Goal: Information Seeking & Learning: Learn about a topic

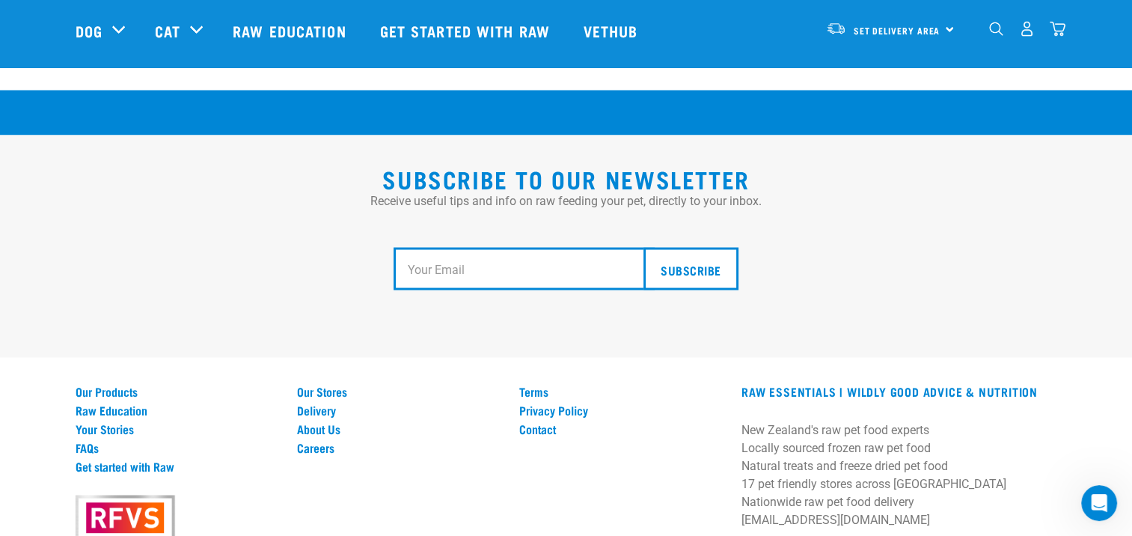
scroll to position [2810, 0]
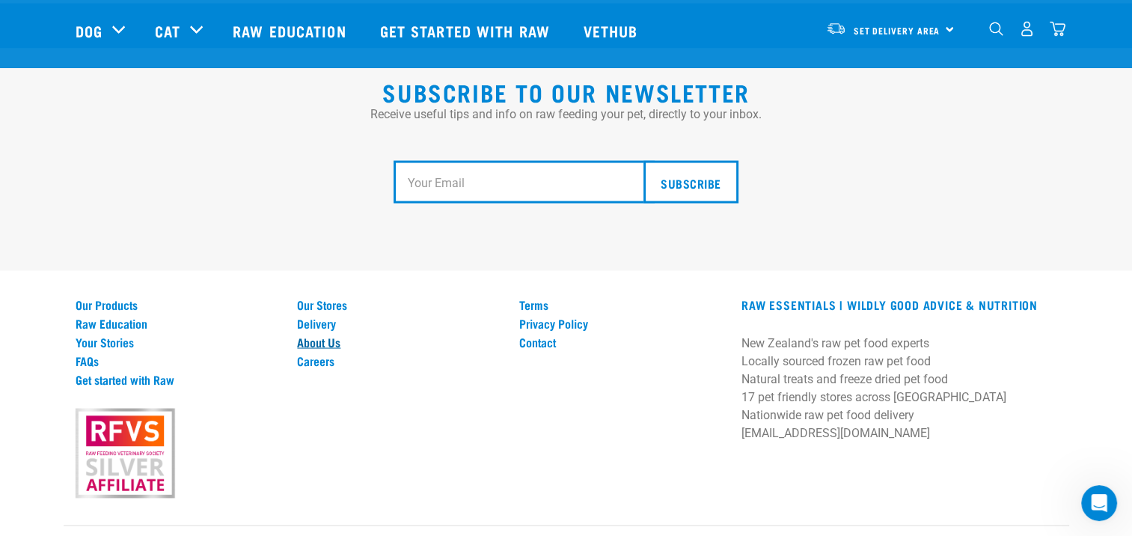
click at [328, 334] on link "About Us" at bounding box center [399, 340] width 204 height 13
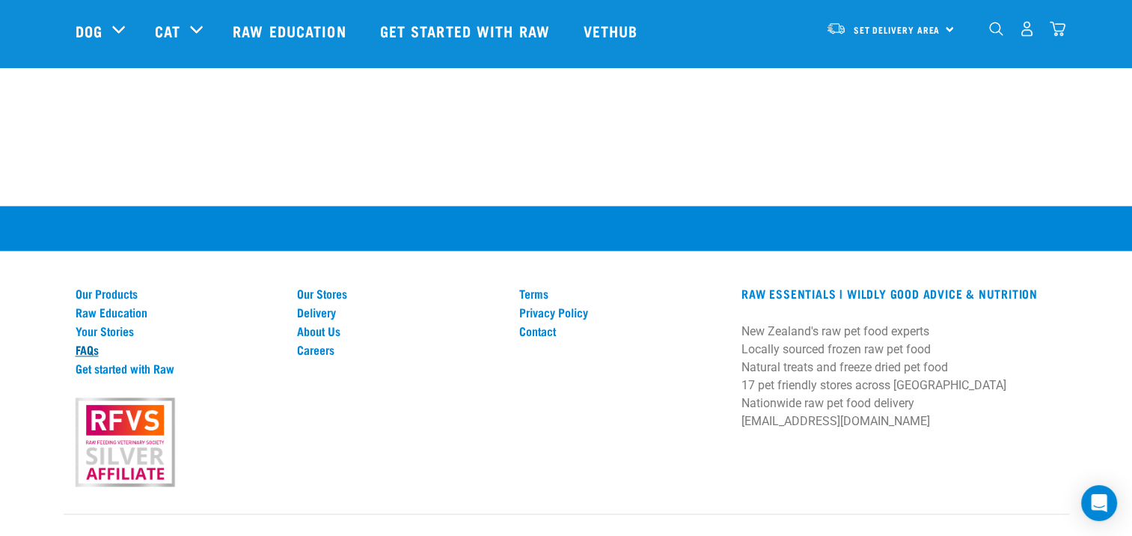
scroll to position [2125, 0]
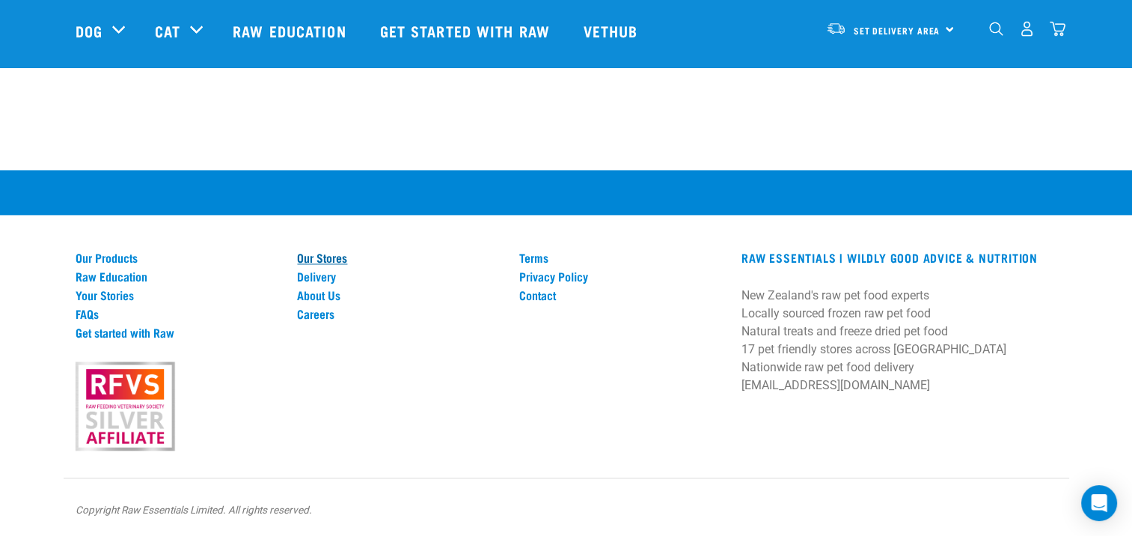
click at [314, 257] on link "Our Stores" at bounding box center [399, 257] width 204 height 13
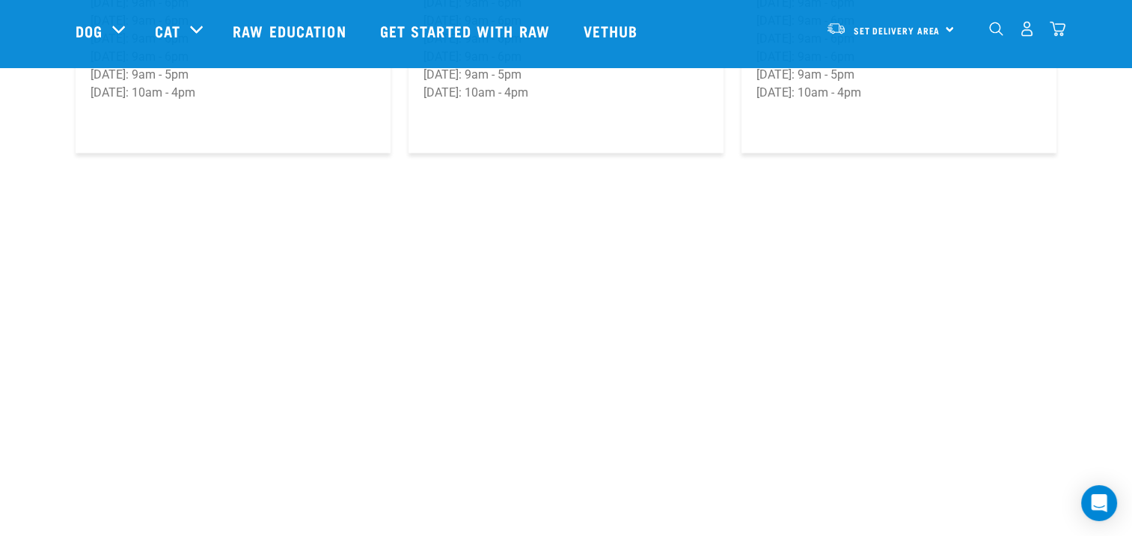
scroll to position [2921, 0]
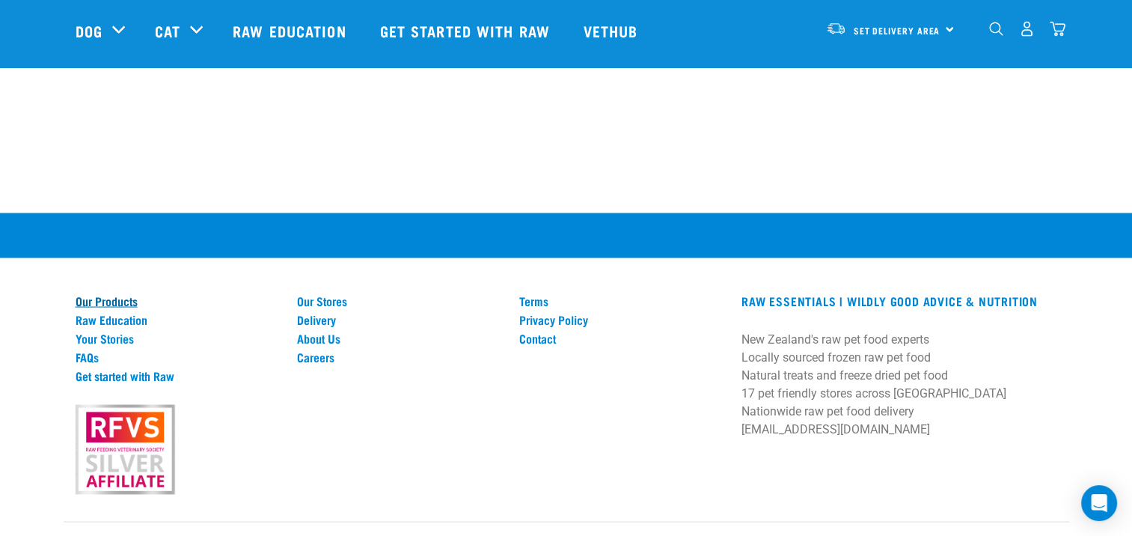
click at [108, 294] on link "Our Products" at bounding box center [178, 300] width 204 height 13
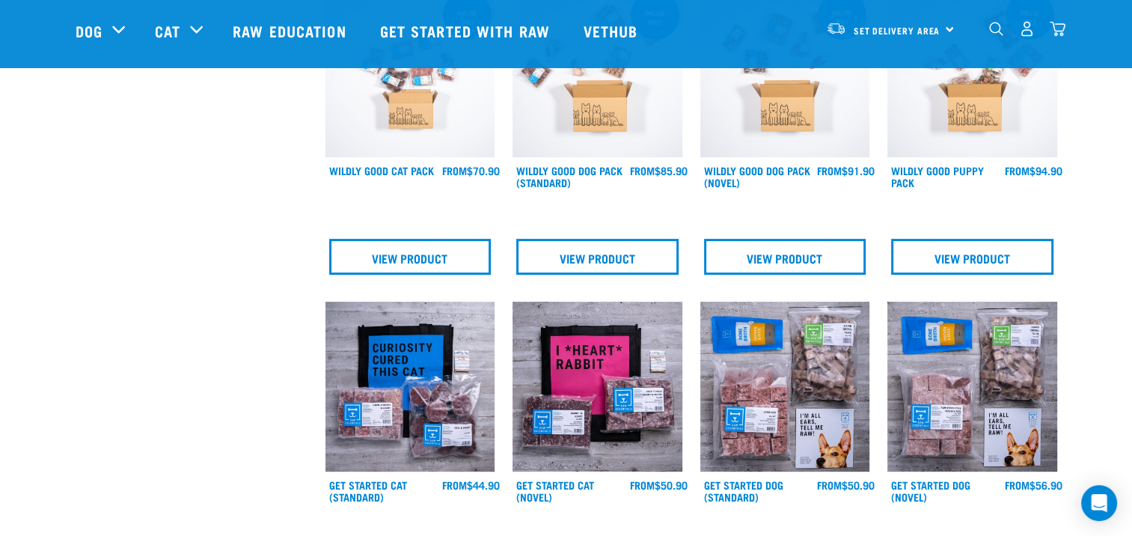
scroll to position [599, 0]
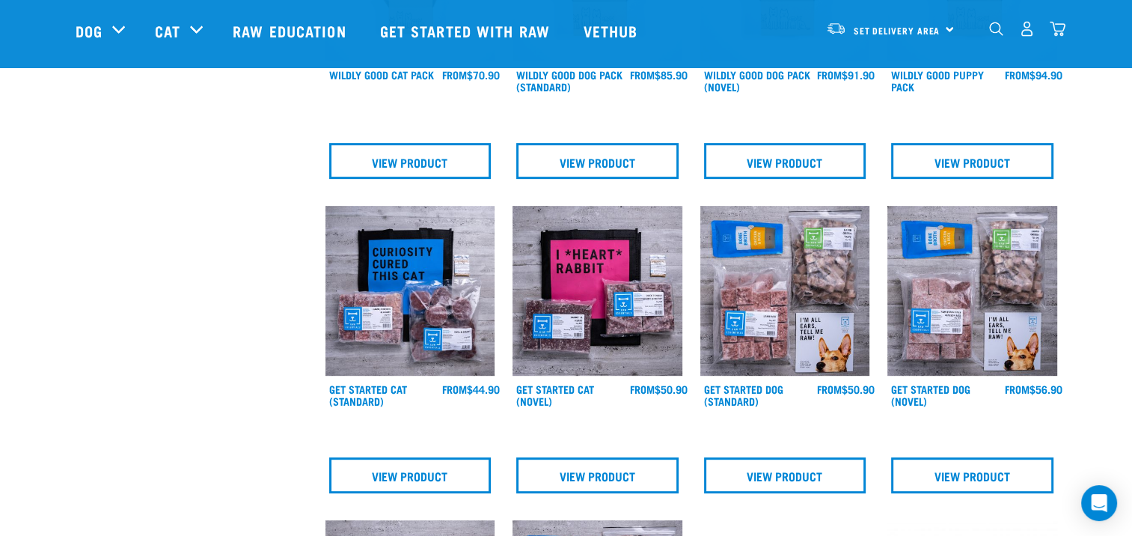
click at [804, 278] on img at bounding box center [785, 291] width 170 height 170
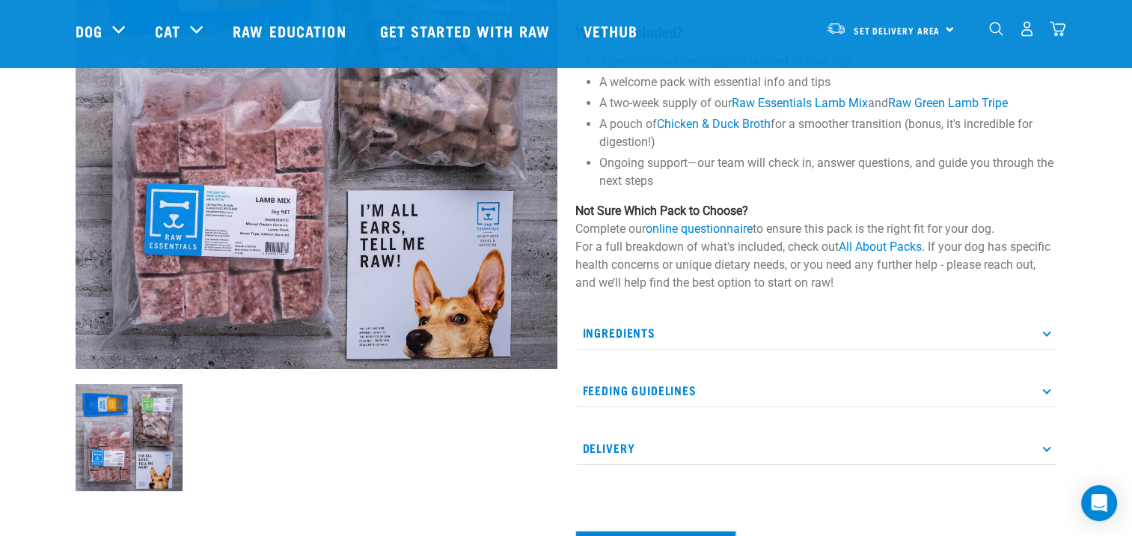
scroll to position [224, 0]
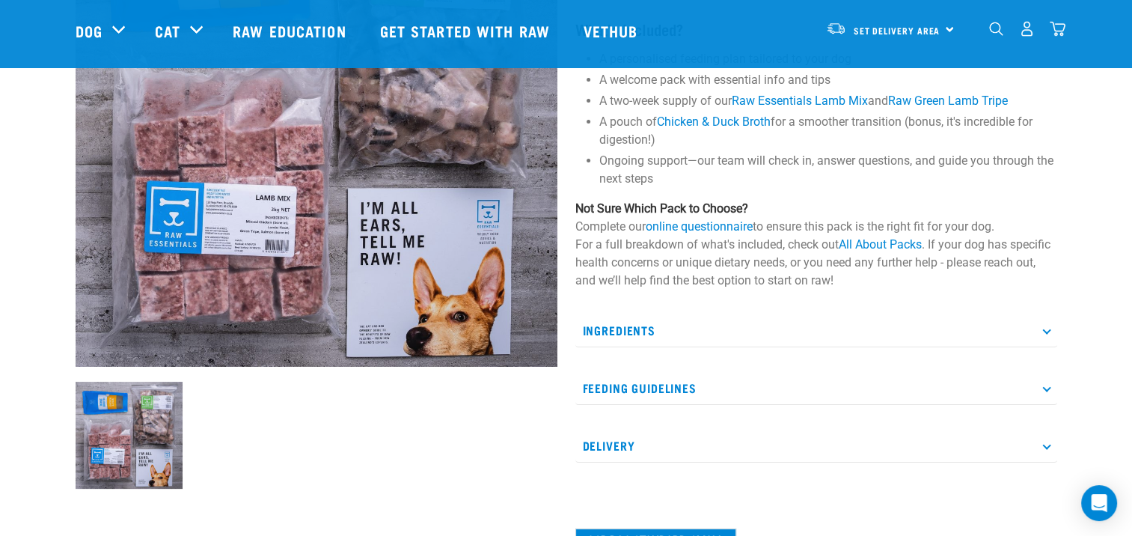
click at [780, 337] on p "Ingredients" at bounding box center [816, 331] width 482 height 34
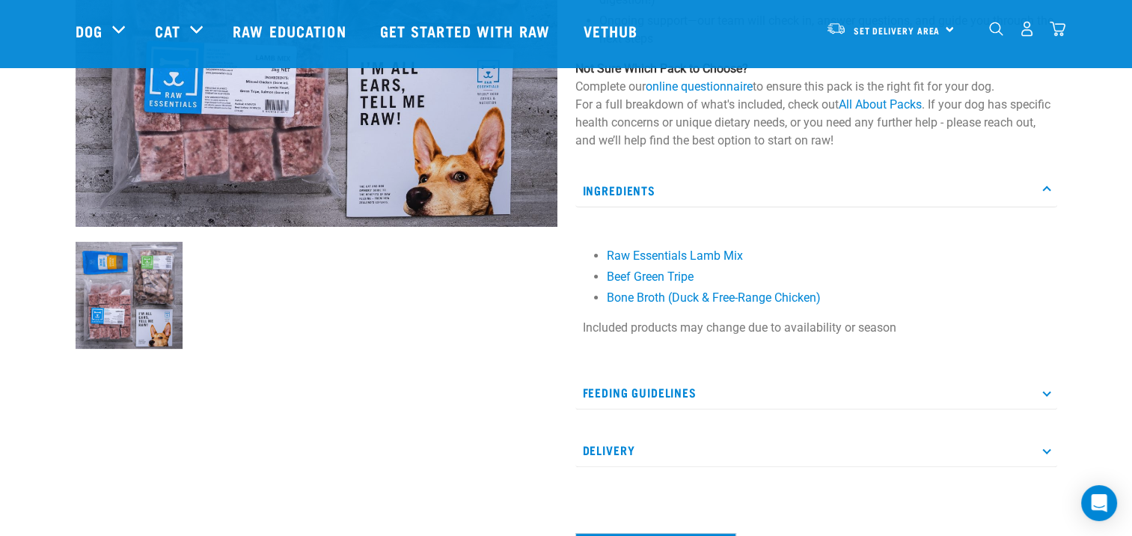
scroll to position [374, 0]
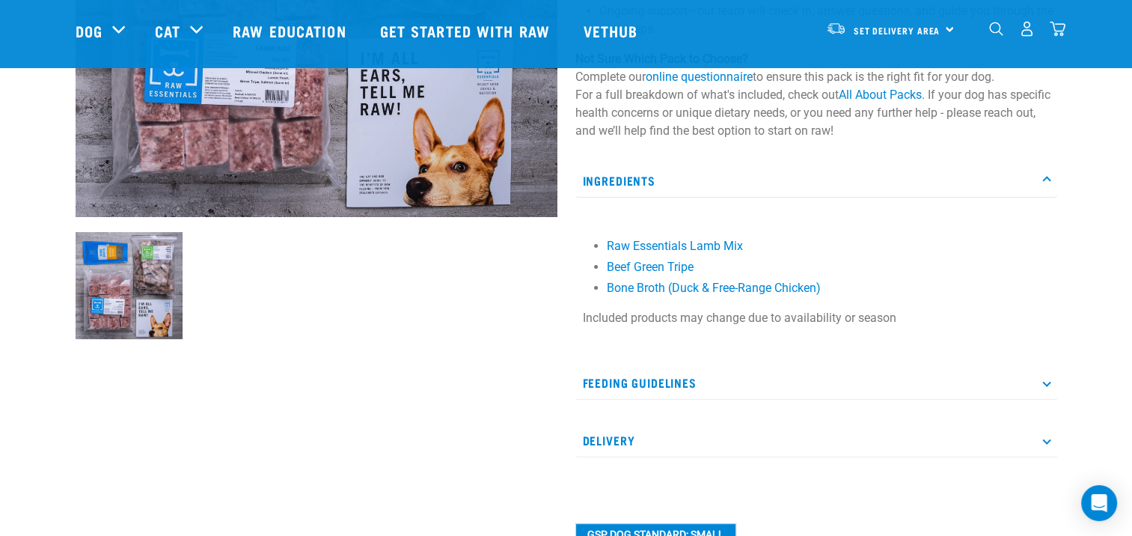
click at [748, 371] on p "Feeding Guidelines" at bounding box center [816, 383] width 482 height 34
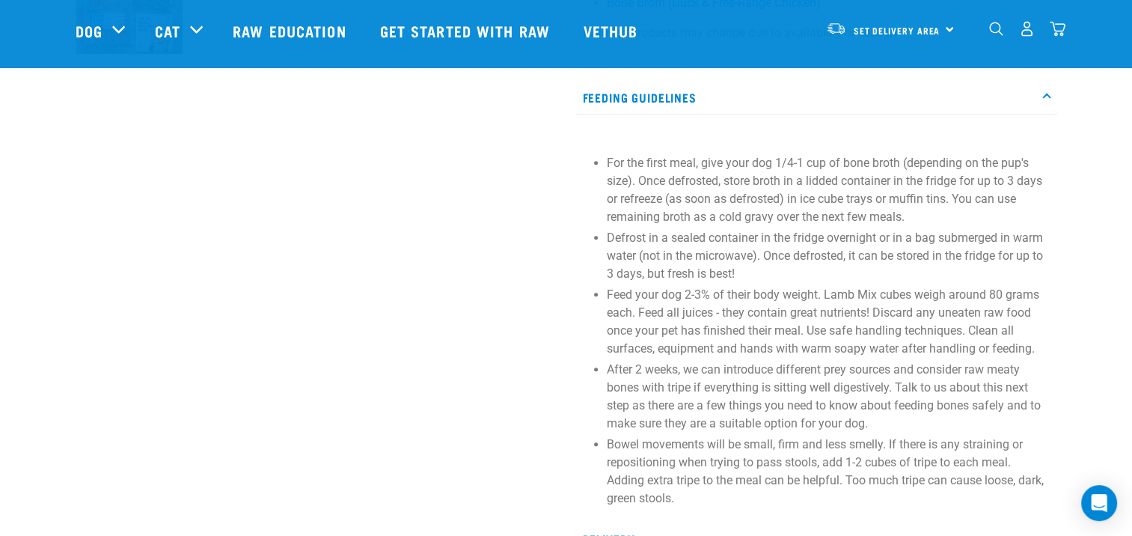
scroll to position [823, 0]
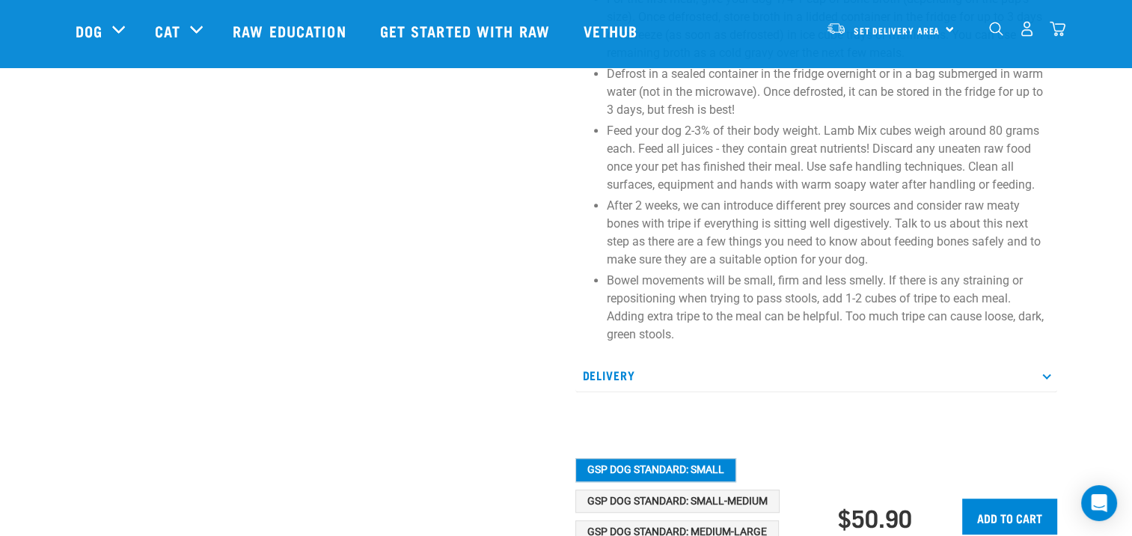
click at [681, 374] on p "Delivery" at bounding box center [816, 375] width 482 height 34
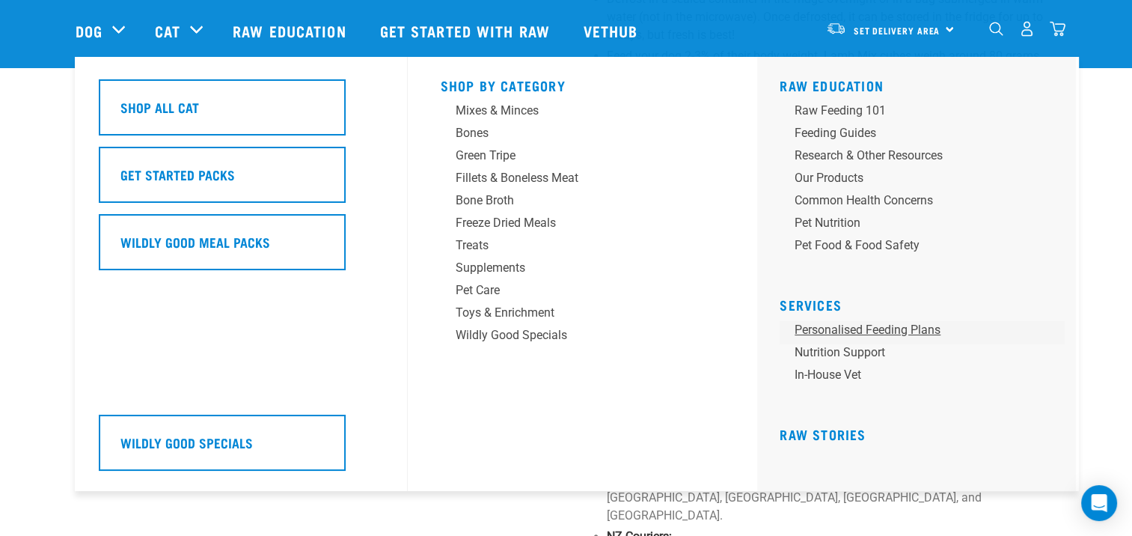
scroll to position [673, 0]
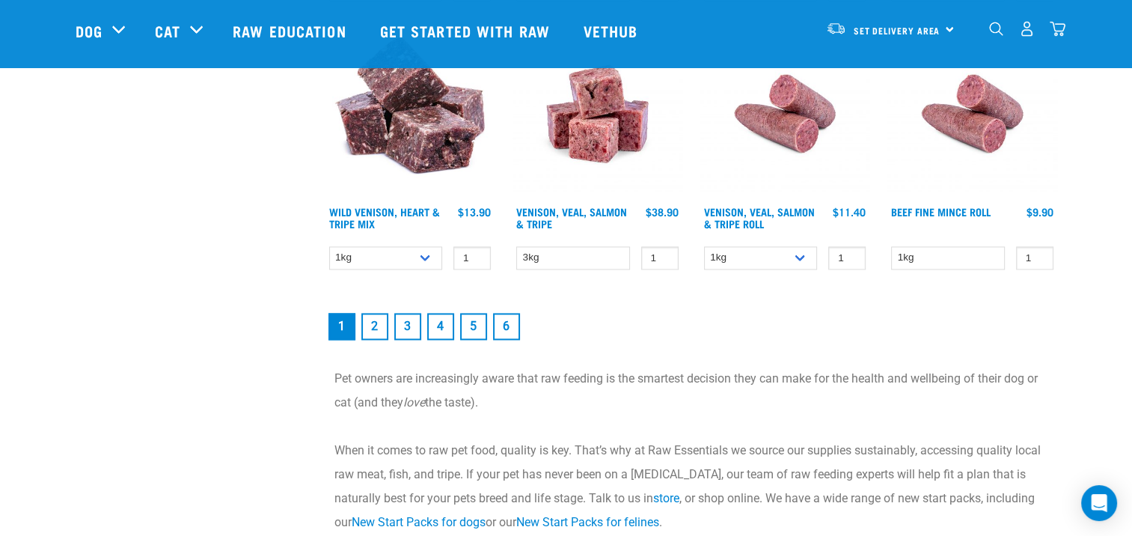
scroll to position [2654, 0]
